Goal: Information Seeking & Learning: Learn about a topic

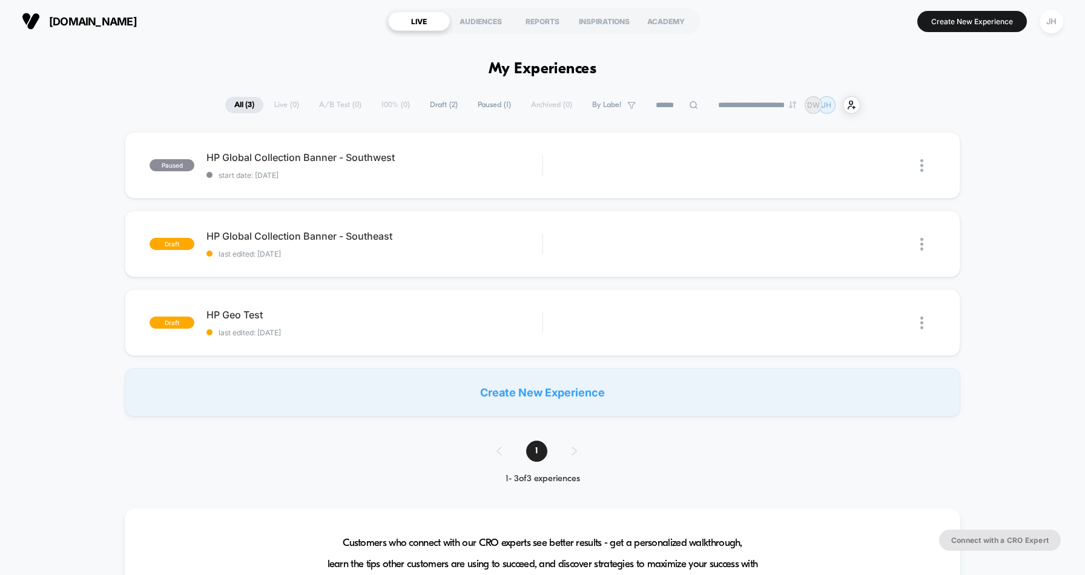
click at [795, 41] on div "[DOMAIN_NAME] LIVE AUDIENCES REPORTS INSPIRATIONS ACADEMY Create New Experience…" at bounding box center [542, 21] width 1085 height 42
click at [787, 246] on div "Preview" at bounding box center [795, 244] width 73 height 27
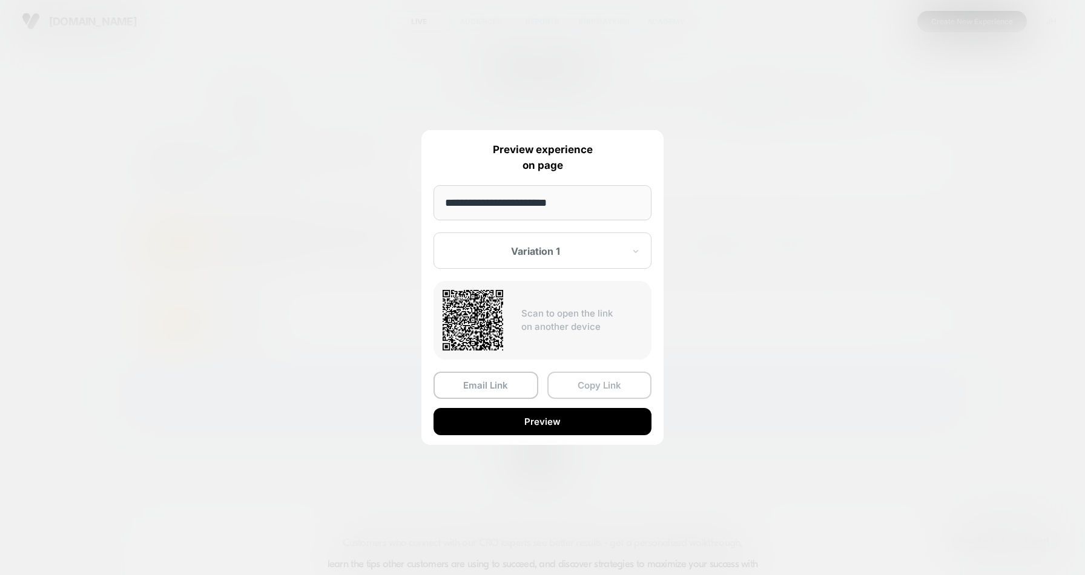
click at [594, 383] on button "Copy Link" at bounding box center [599, 385] width 105 height 27
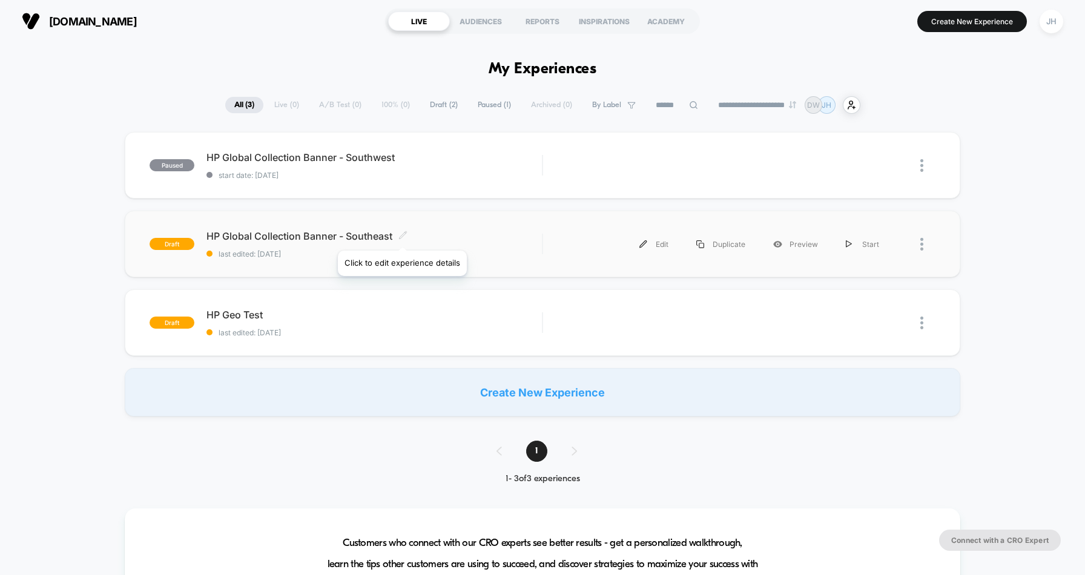
click at [401, 236] on icon at bounding box center [402, 234] width 7 height 7
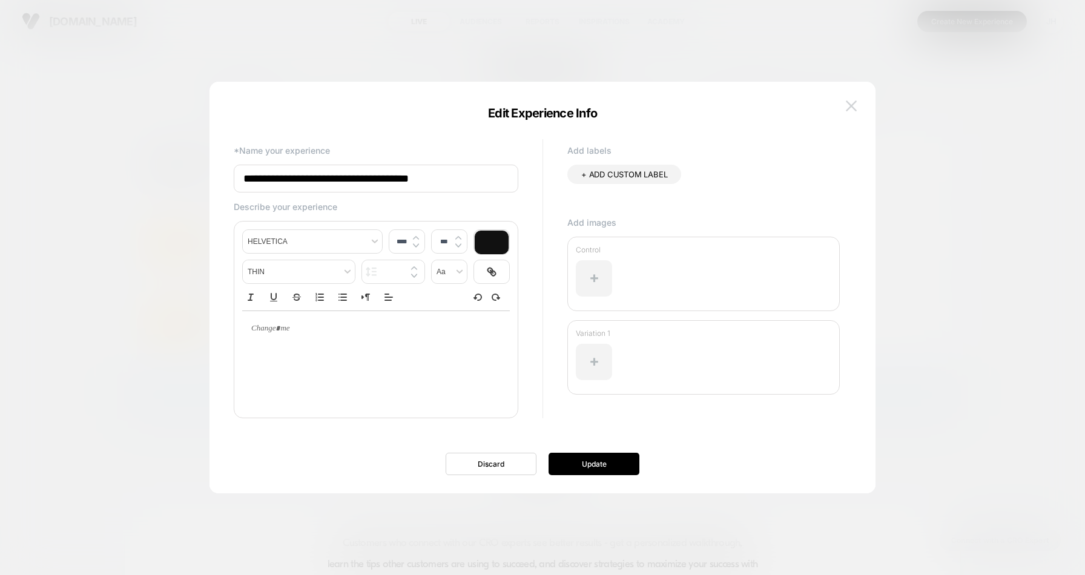
click at [854, 101] on img at bounding box center [851, 106] width 11 height 10
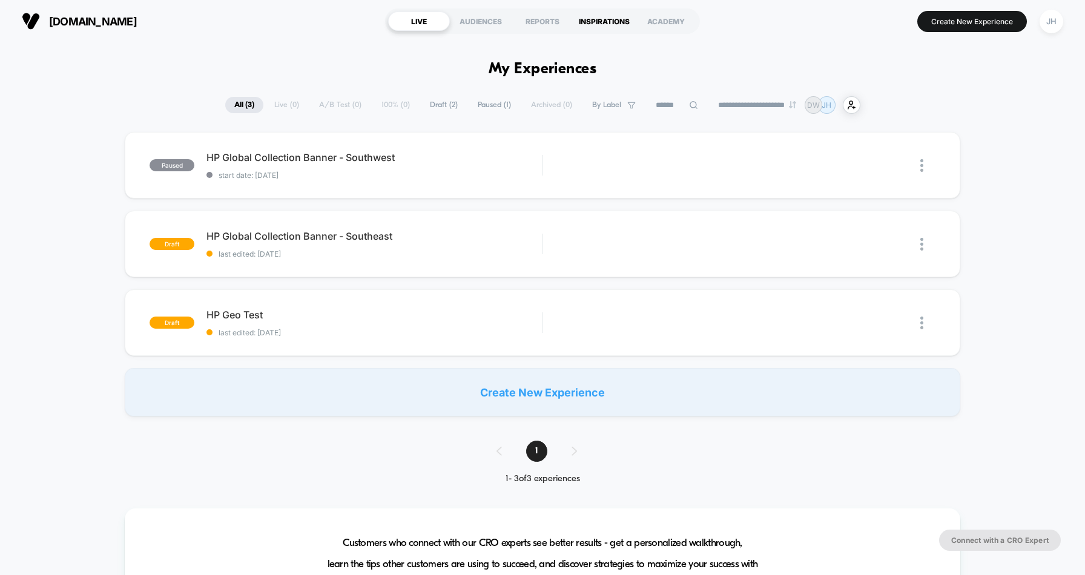
click at [604, 22] on div "INSPIRATIONS" at bounding box center [604, 21] width 62 height 19
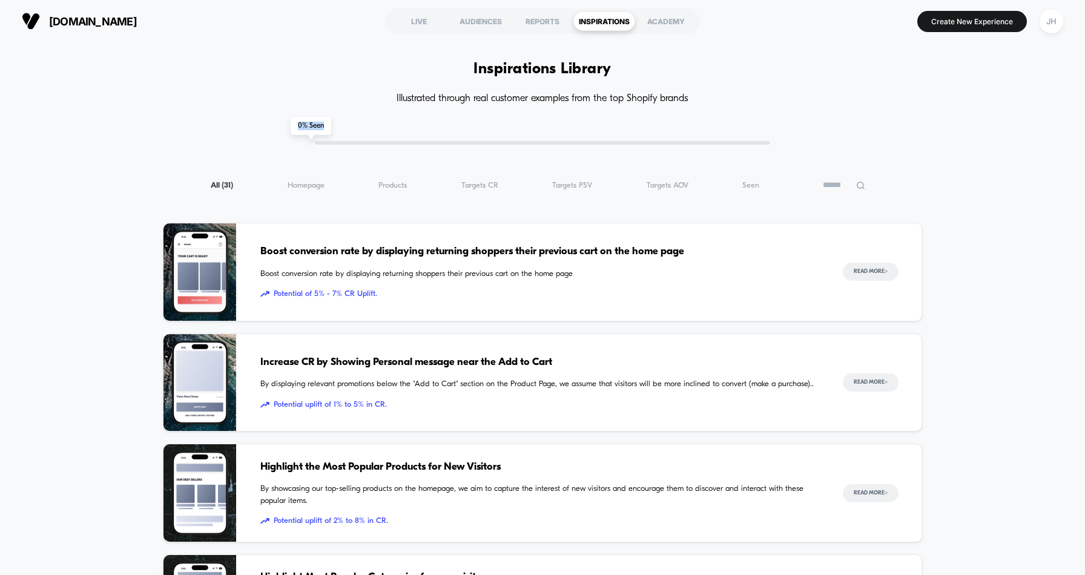
drag, startPoint x: 323, startPoint y: 125, endPoint x: 357, endPoint y: 127, distance: 33.3
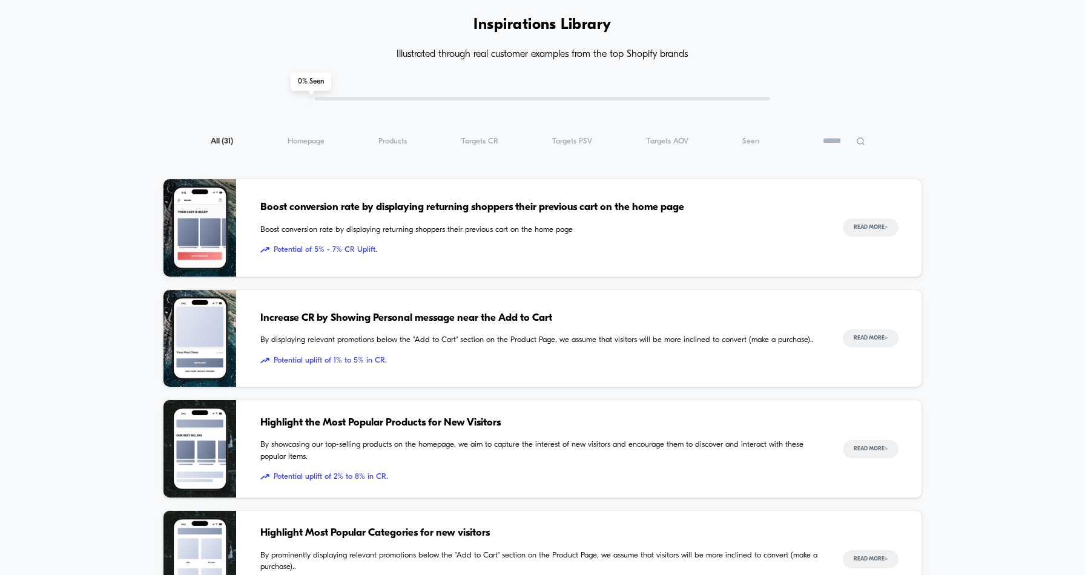
scroll to position [39, 0]
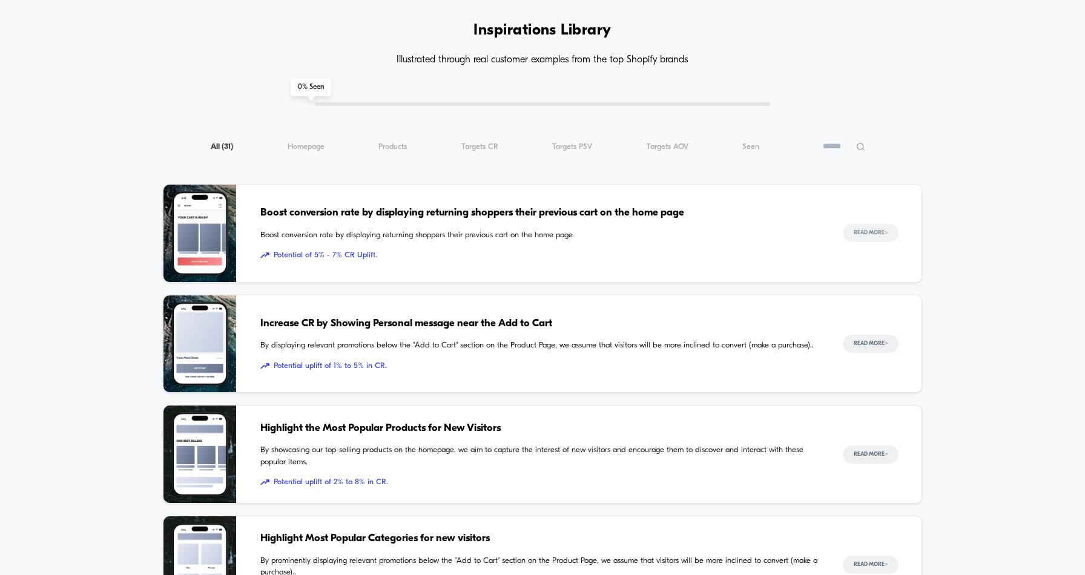
click at [860, 232] on button "Read More >" at bounding box center [871, 233] width 56 height 18
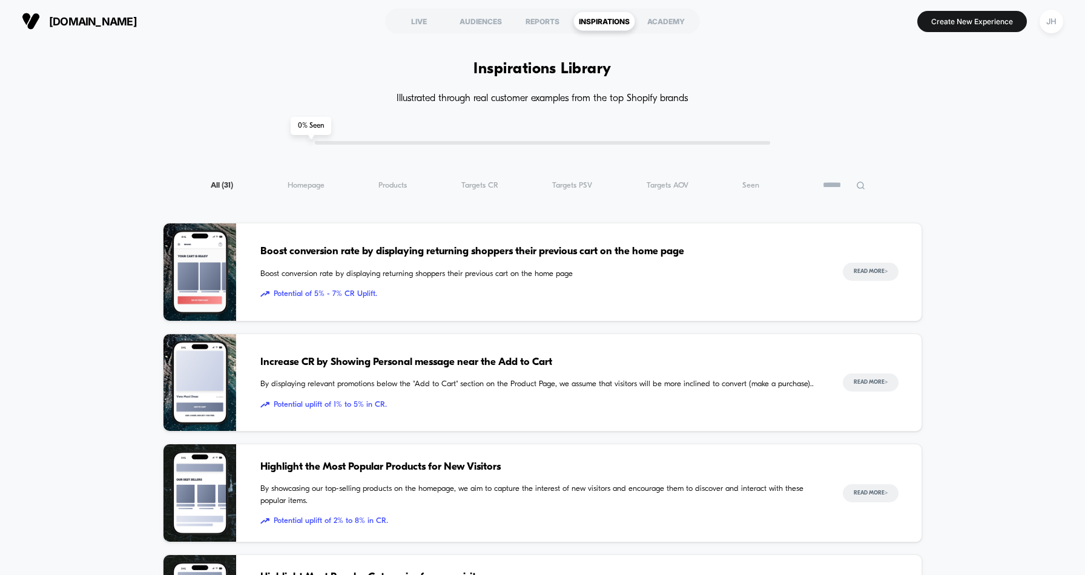
click at [615, 357] on span "Increase CR by Showing Personal message near the Add to Cart" at bounding box center [539, 363] width 558 height 16
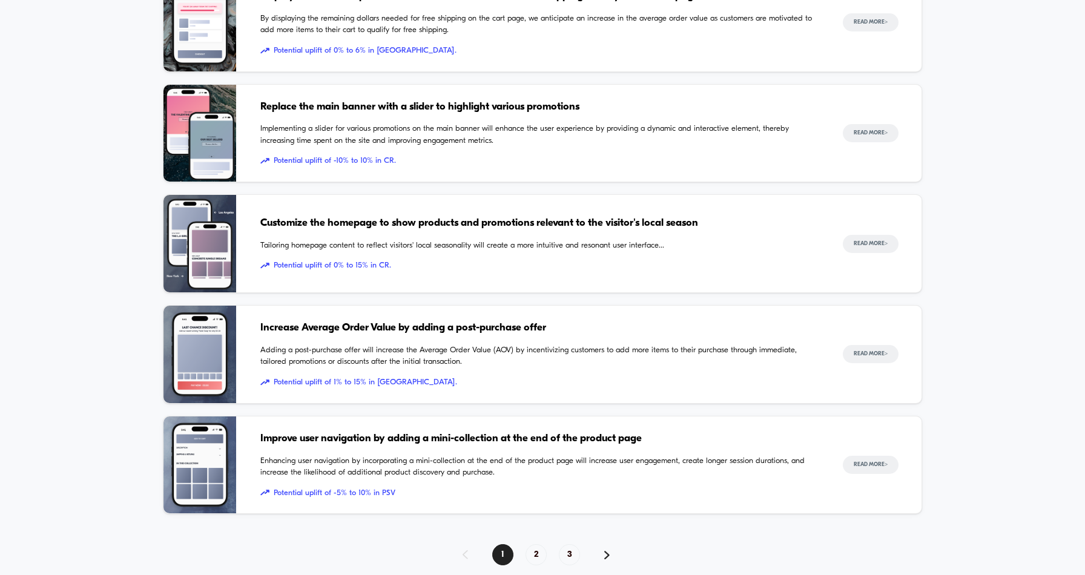
scroll to position [1067, 0]
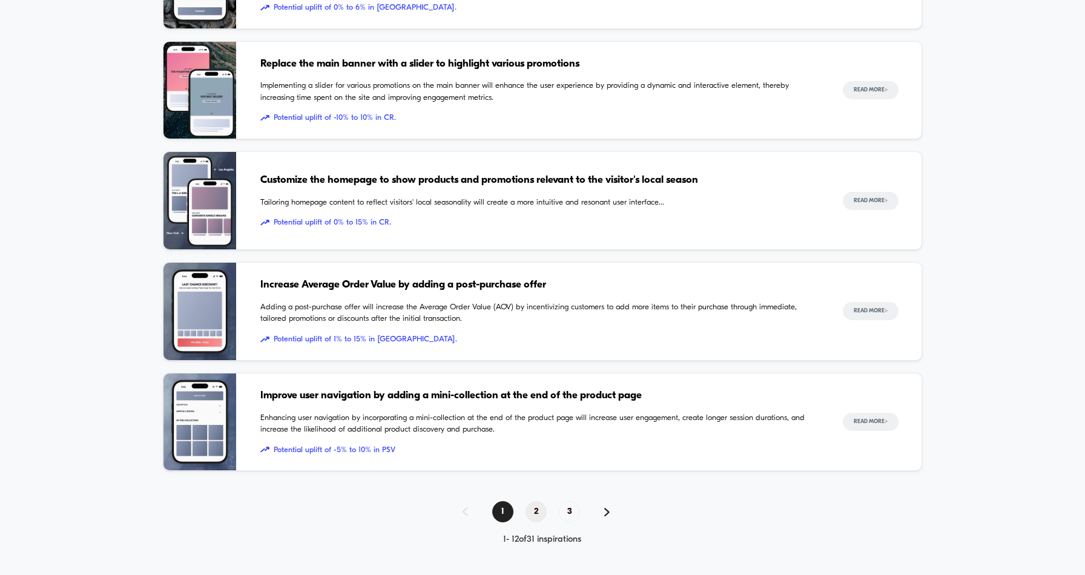
click at [545, 513] on span "2" at bounding box center [536, 511] width 21 height 21
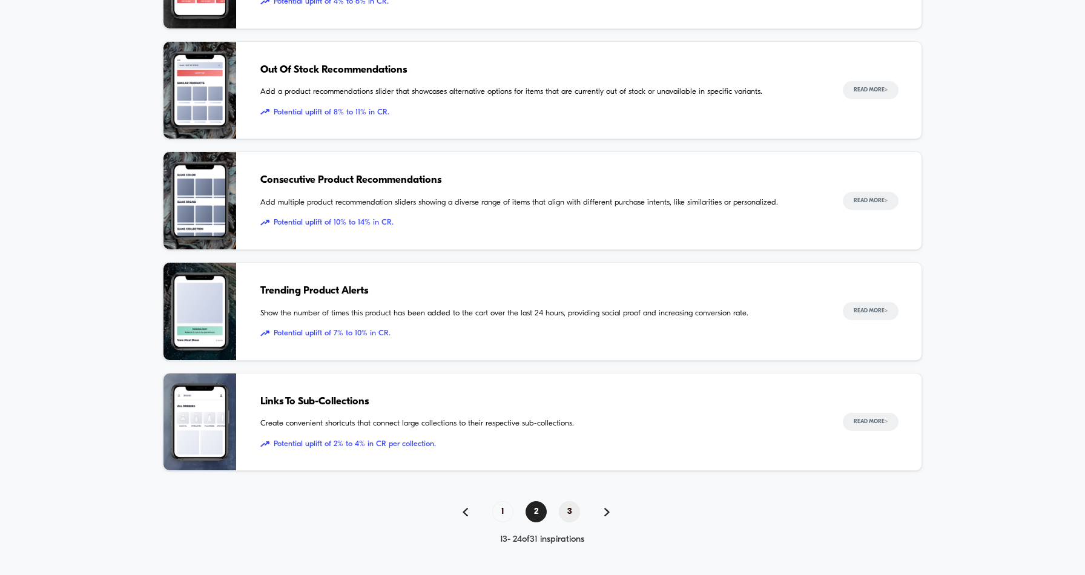
click at [568, 515] on span "3" at bounding box center [569, 511] width 21 height 21
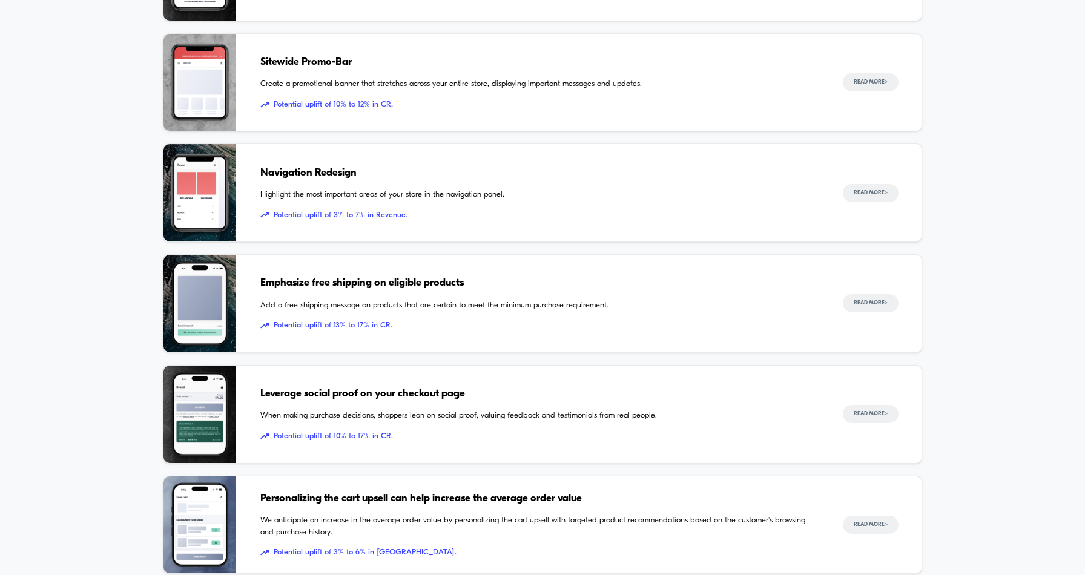
scroll to position [300, 0]
click at [453, 392] on span "Leverage social proof on your checkout page" at bounding box center [539, 395] width 558 height 16
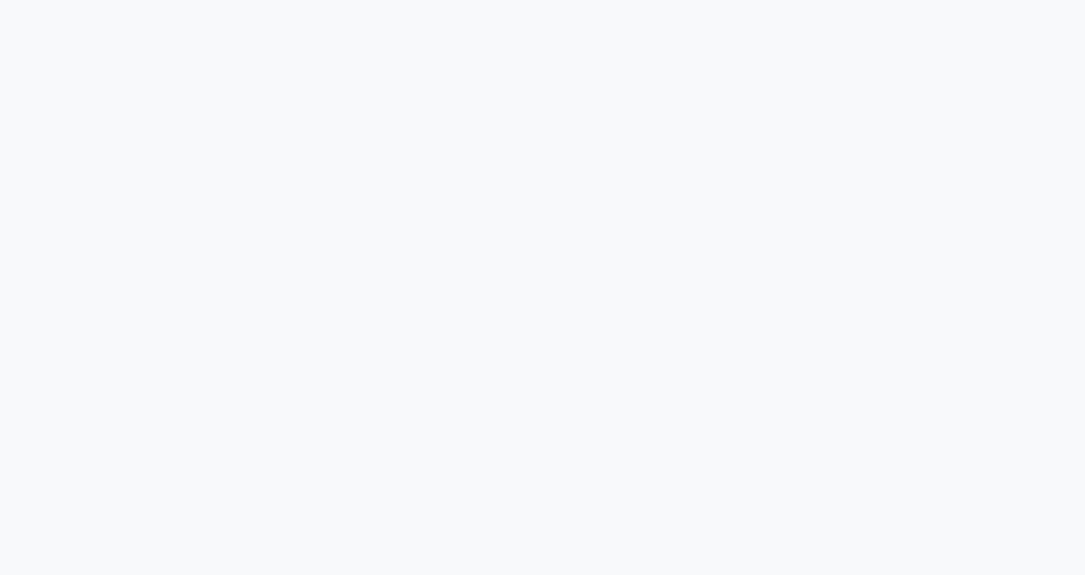
scroll to position [1936, 0]
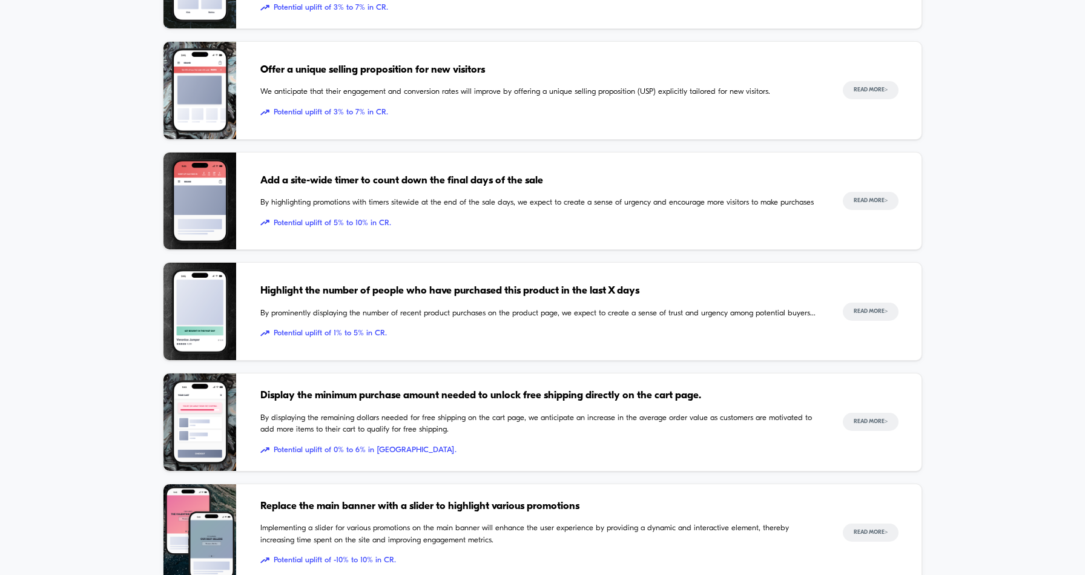
scroll to position [625, 0]
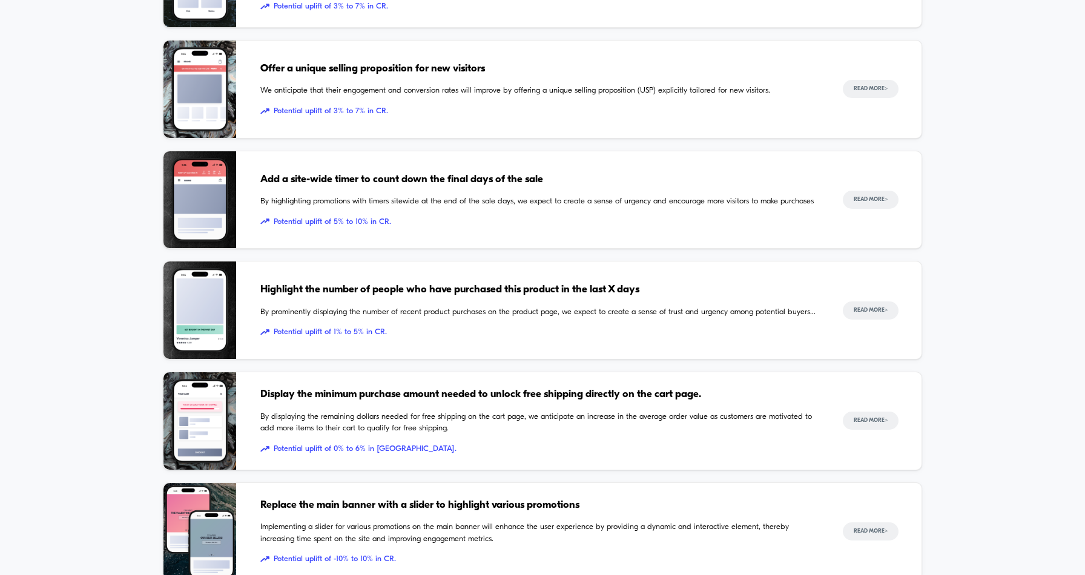
click at [536, 289] on span "Highlight the number of people who have purchased this product in the last X da…" at bounding box center [539, 290] width 558 height 16
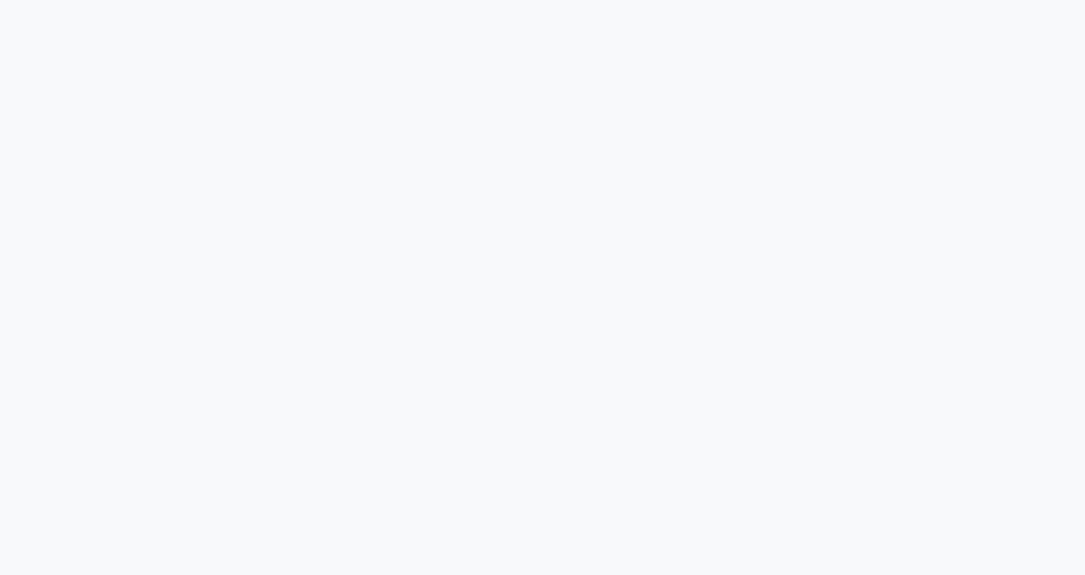
scroll to position [1795, 0]
